Goal: Book appointment/travel/reservation

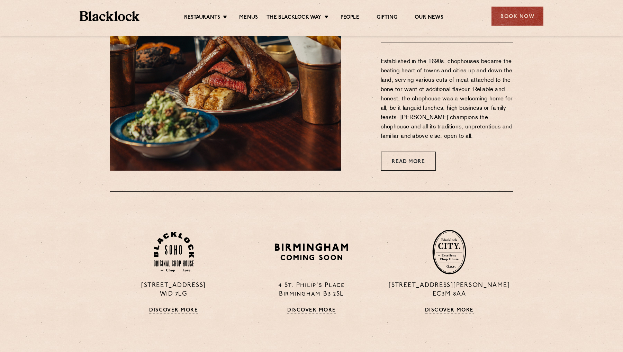
scroll to position [404, 0]
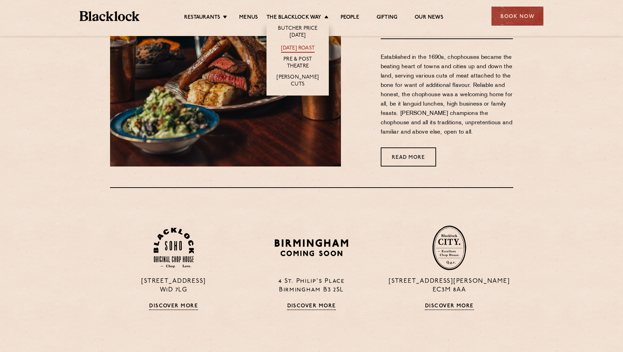
click at [296, 46] on link "[DATE] Roast" at bounding box center [298, 49] width 34 height 8
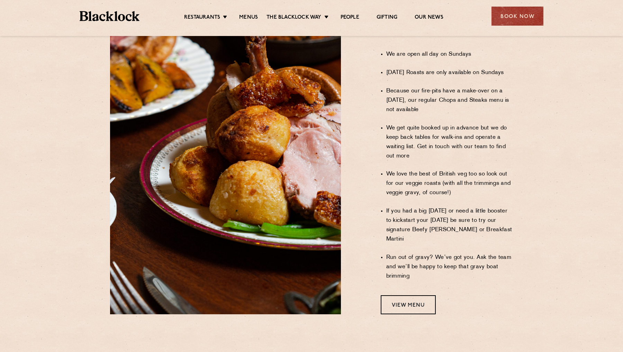
scroll to position [495, 0]
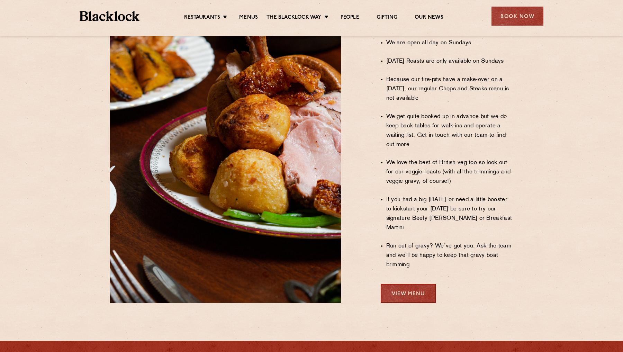
click at [405, 284] on link "View Menu" at bounding box center [407, 293] width 55 height 19
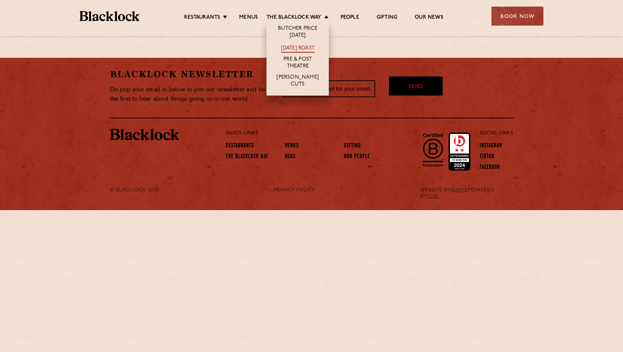
click at [296, 47] on link "[DATE] Roast" at bounding box center [298, 49] width 34 height 8
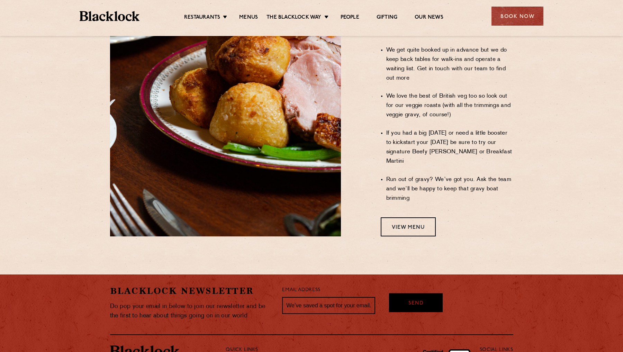
scroll to position [566, 0]
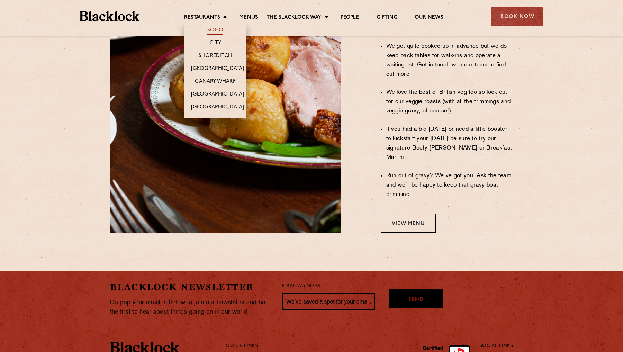
click at [215, 30] on link "Soho" at bounding box center [215, 31] width 16 height 8
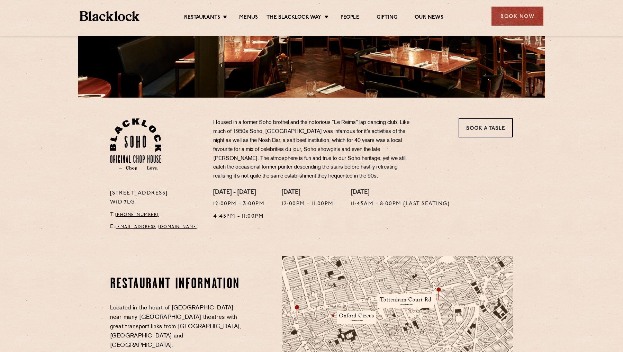
scroll to position [152, 0]
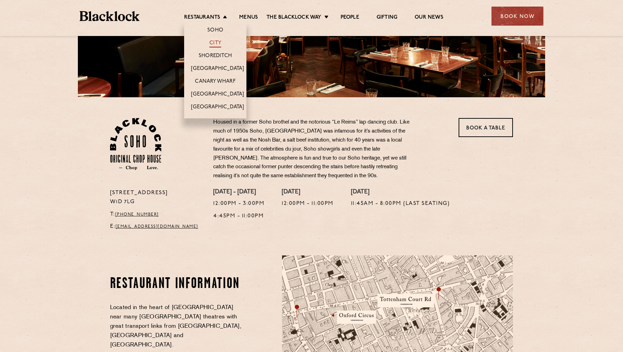
click at [214, 43] on link "City" at bounding box center [215, 44] width 12 height 8
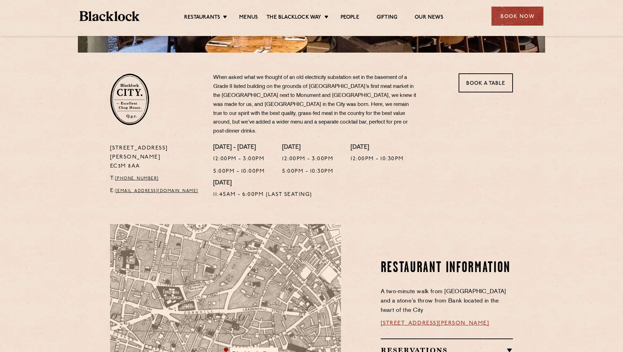
scroll to position [199, 0]
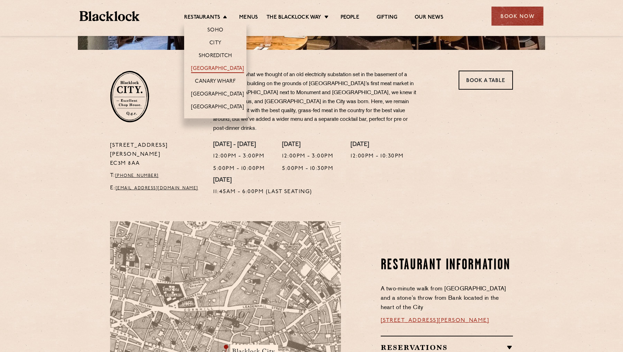
click at [214, 67] on link "[GEOGRAPHIC_DATA]" at bounding box center [217, 69] width 53 height 8
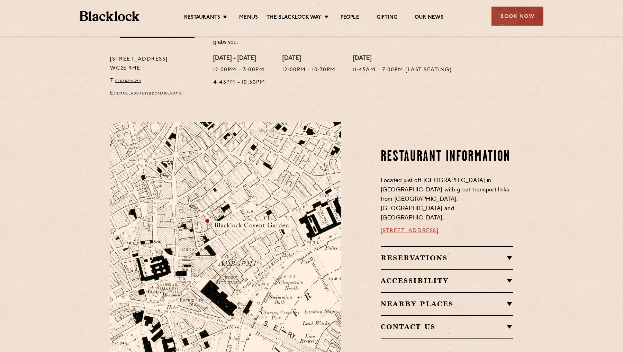
scroll to position [357, 0]
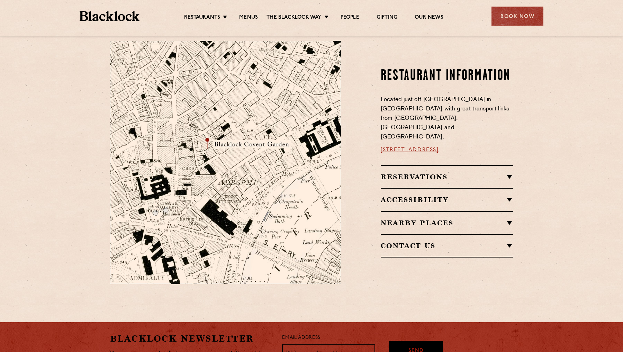
click at [404, 167] on div "Reservations Walk-Ins Walk-ins are always warmly welcome. Do pop in and we’ll g…" at bounding box center [446, 176] width 132 height 23
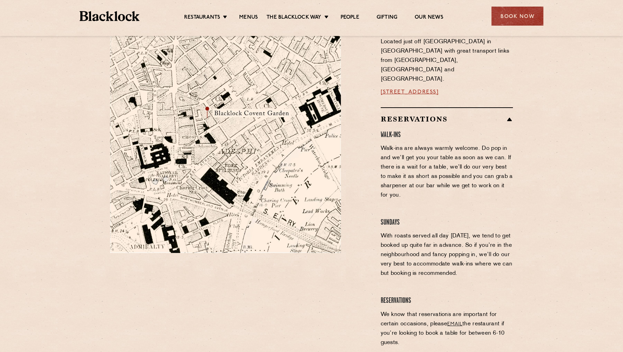
scroll to position [392, 0]
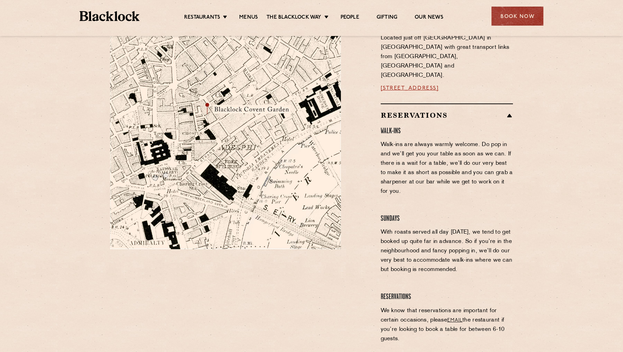
click at [563, 260] on section "Restaurant information Located just off [GEOGRAPHIC_DATA] in [GEOGRAPHIC_DATA] …" at bounding box center [311, 219] width 623 height 468
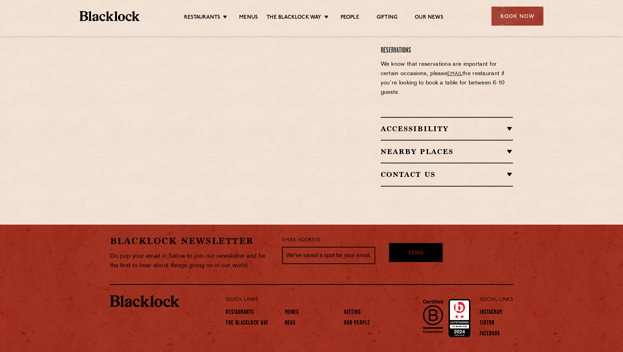
scroll to position [638, 0]
click at [530, 22] on div "Book Now" at bounding box center [517, 16] width 52 height 19
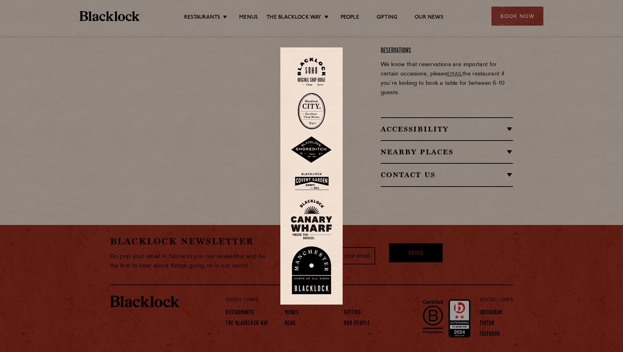
click at [314, 68] on img at bounding box center [311, 72] width 28 height 28
